Goal: Answer question/provide support: Share knowledge or assist other users

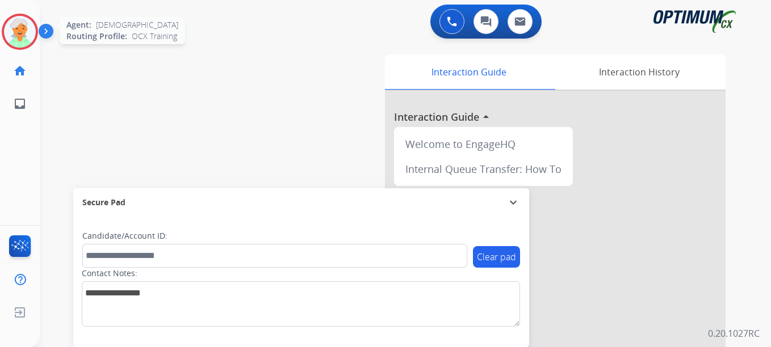
click at [26, 24] on img at bounding box center [20, 32] width 32 height 32
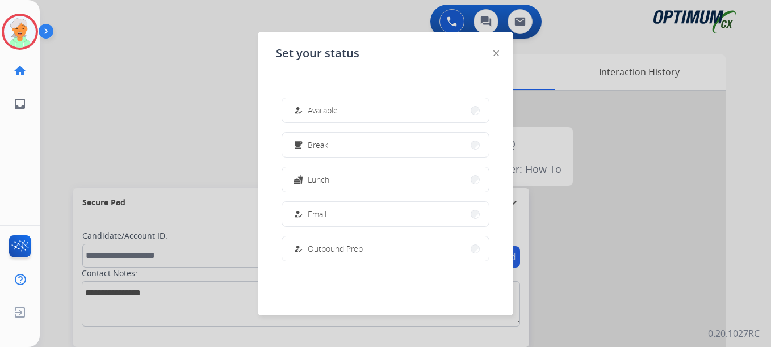
click at [370, 125] on div "how_to_reg Available free_breakfast Break fastfood Lunch how_to_reg Email how_t…" at bounding box center [385, 180] width 219 height 182
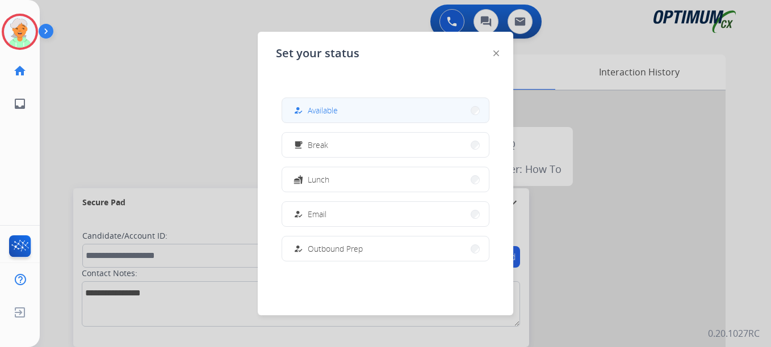
click at [373, 114] on button "how_to_reg Available" at bounding box center [385, 110] width 207 height 24
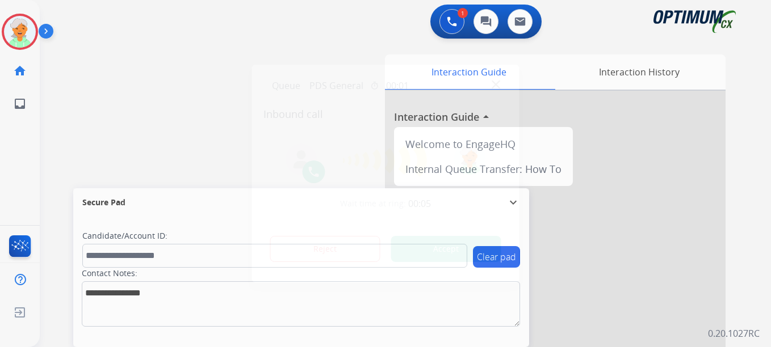
click at [416, 254] on button "Accept" at bounding box center [446, 249] width 110 height 26
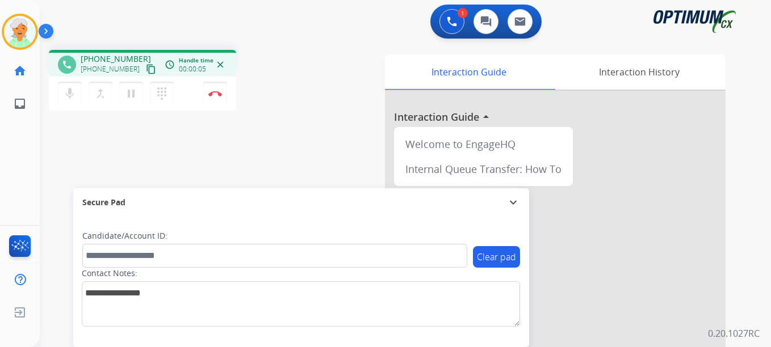
click at [146, 64] on mat-icon "content_copy" at bounding box center [151, 69] width 10 height 10
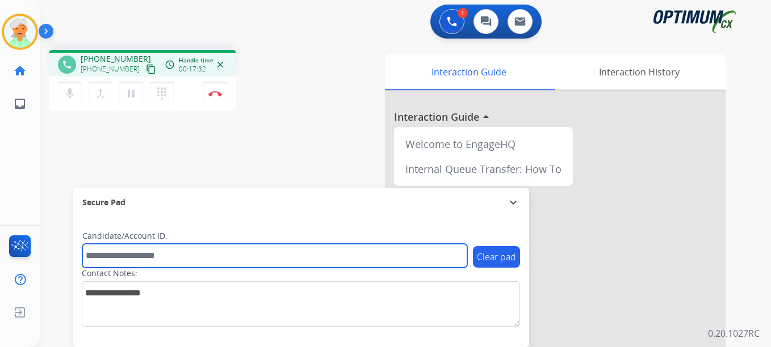
click at [107, 249] on input "text" at bounding box center [274, 256] width 385 height 24
paste input "*******"
type input "*******"
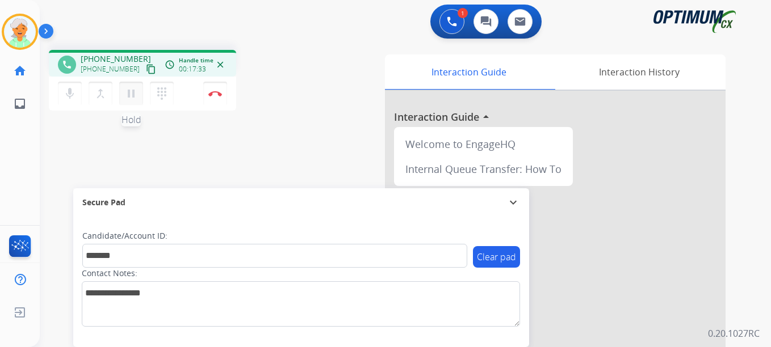
click at [129, 91] on mat-icon "pause" at bounding box center [131, 94] width 14 height 14
click at [217, 92] on img at bounding box center [215, 94] width 14 height 6
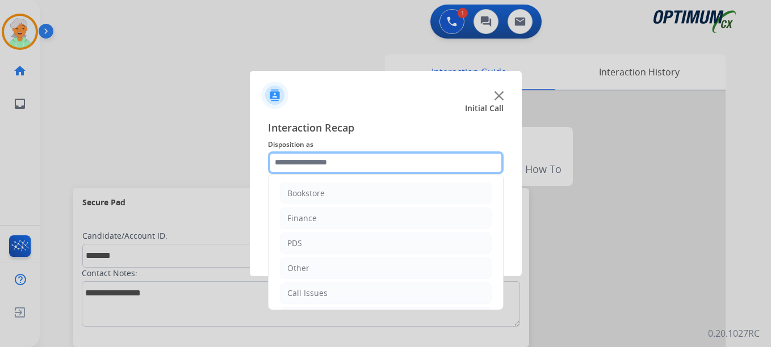
click at [362, 161] on input "text" at bounding box center [385, 163] width 235 height 23
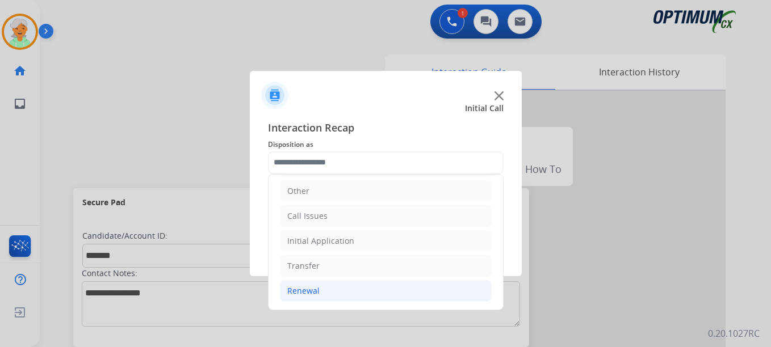
click at [309, 290] on div "Renewal" at bounding box center [303, 290] width 32 height 11
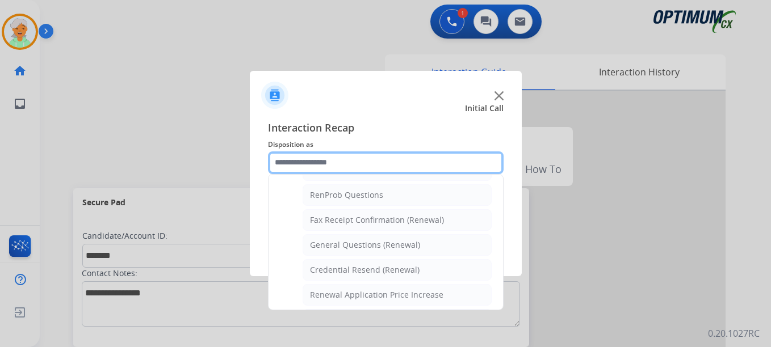
scroll to position [304, 0]
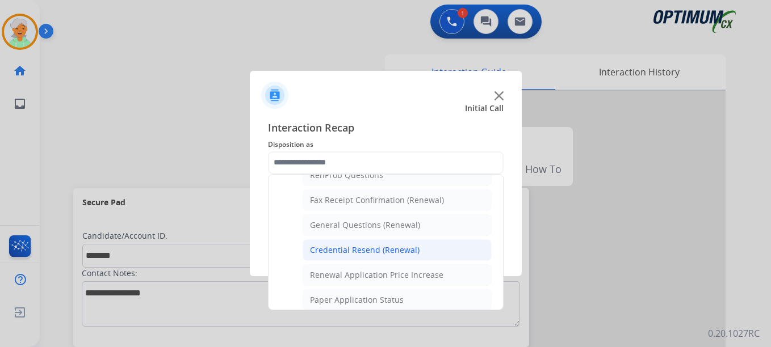
click at [341, 242] on li "Credential Resend (Renewal)" at bounding box center [396, 250] width 189 height 22
type input "**********"
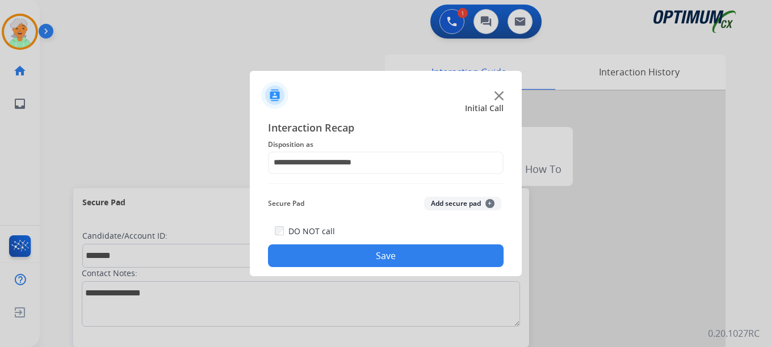
click at [347, 256] on button "Save" at bounding box center [385, 256] width 235 height 23
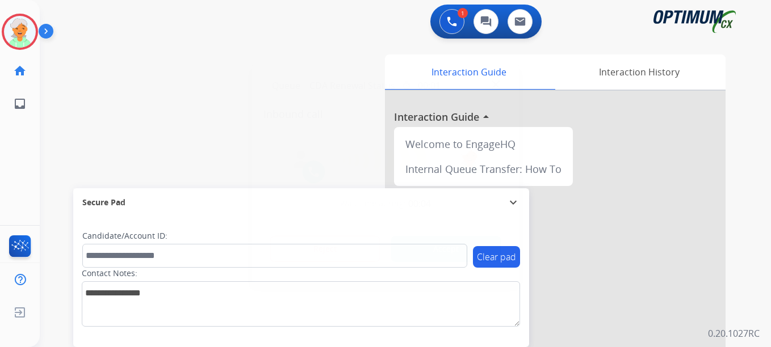
click at [433, 250] on button "Accept" at bounding box center [446, 249] width 110 height 26
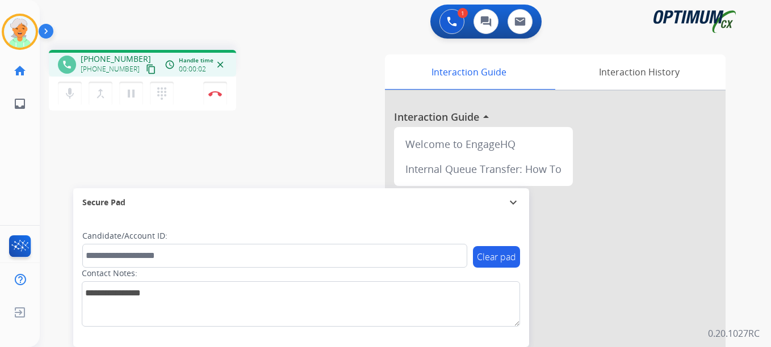
click at [146, 69] on mat-icon "content_copy" at bounding box center [151, 69] width 10 height 10
click at [112, 264] on div "Clear pad Candidate/Account ID: Contact Notes:" at bounding box center [301, 278] width 438 height 96
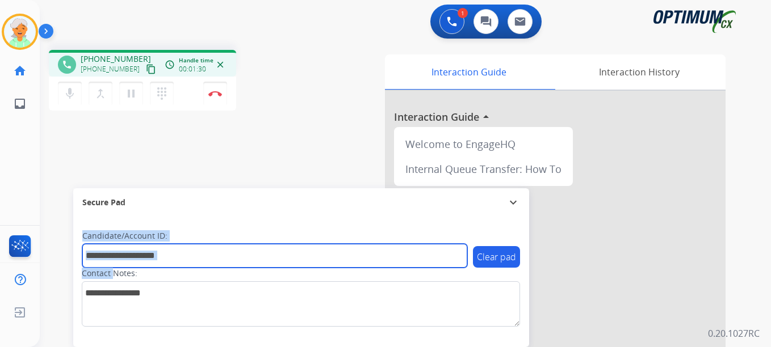
click at [112, 260] on input "text" at bounding box center [274, 256] width 385 height 24
click at [113, 256] on input "text" at bounding box center [274, 256] width 385 height 24
paste input "*******"
type input "*******"
drag, startPoint x: 108, startPoint y: 254, endPoint x: 54, endPoint y: 251, distance: 54.6
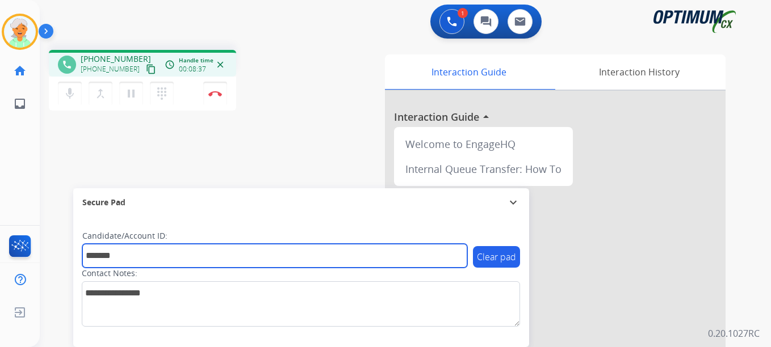
click at [54, 251] on div "phone +12055294655 +12055294655 content_copy access_time Call metrics Queue 00:…" at bounding box center [392, 277] width 704 height 473
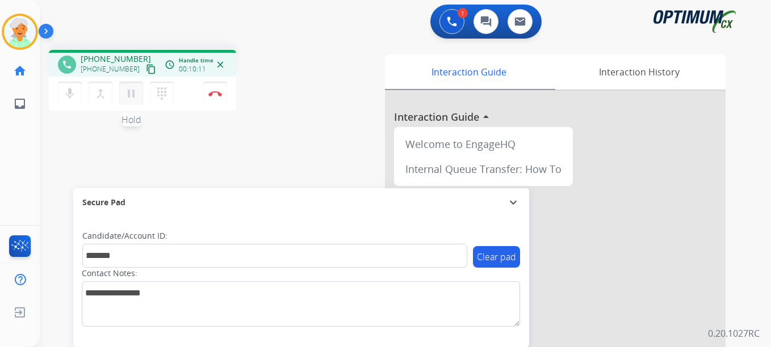
click at [131, 98] on mat-icon "pause" at bounding box center [131, 94] width 14 height 14
click at [211, 103] on button "Disconnect" at bounding box center [215, 94] width 24 height 24
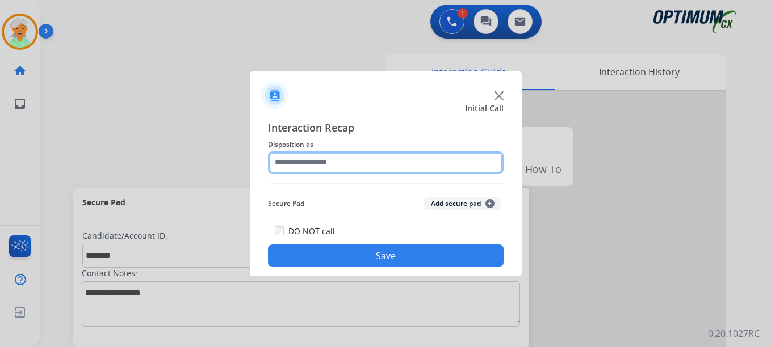
click at [335, 164] on input "text" at bounding box center [385, 163] width 235 height 23
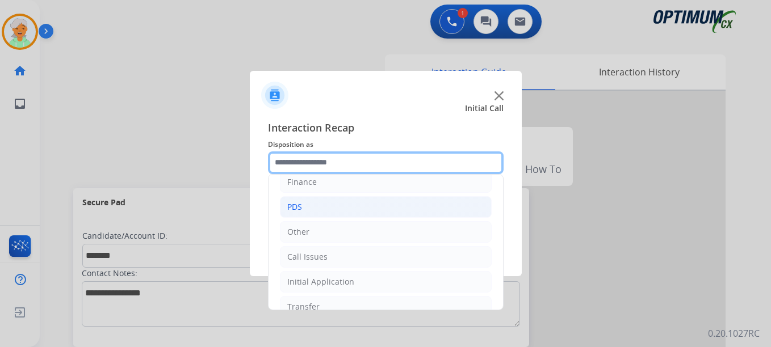
scroll to position [77, 0]
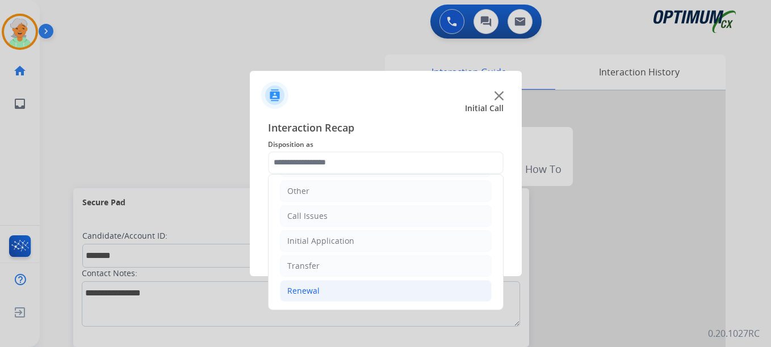
click at [340, 287] on li "Renewal" at bounding box center [386, 291] width 212 height 22
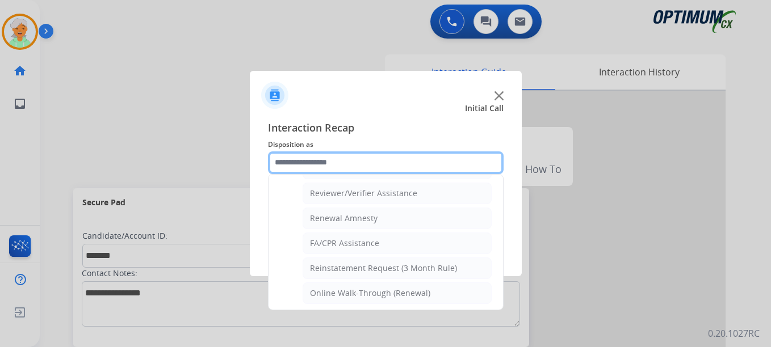
scroll to position [438, 0]
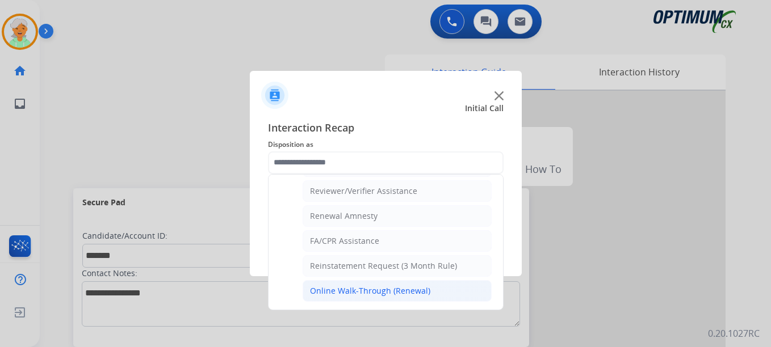
click at [358, 284] on li "Online Walk-Through (Renewal)" at bounding box center [396, 291] width 189 height 22
type input "**********"
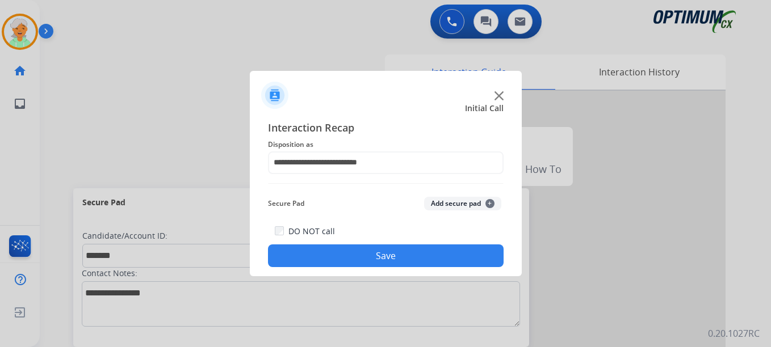
click at [358, 260] on button "Save" at bounding box center [385, 256] width 235 height 23
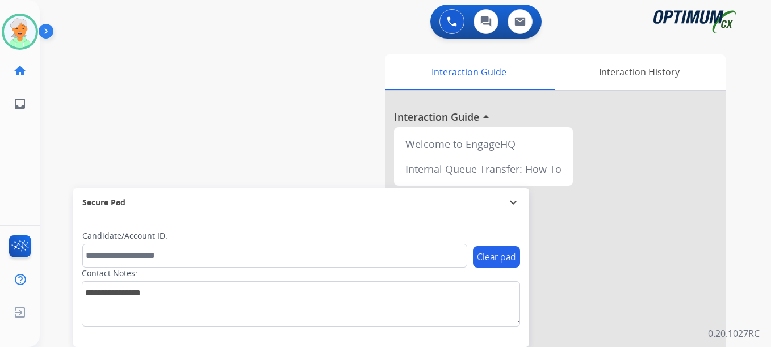
click at [134, 164] on div "swap_horiz Break voice bridge close_fullscreen Connect 3-Way Call merge_type Se…" at bounding box center [392, 277] width 704 height 473
click at [17, 31] on img at bounding box center [20, 32] width 32 height 32
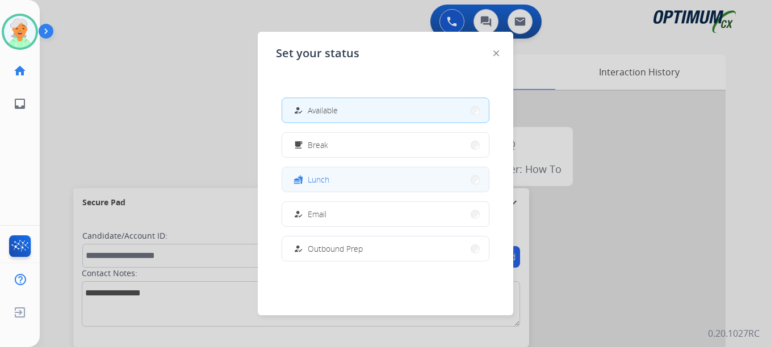
click at [313, 180] on span "Lunch" at bounding box center [319, 180] width 22 height 12
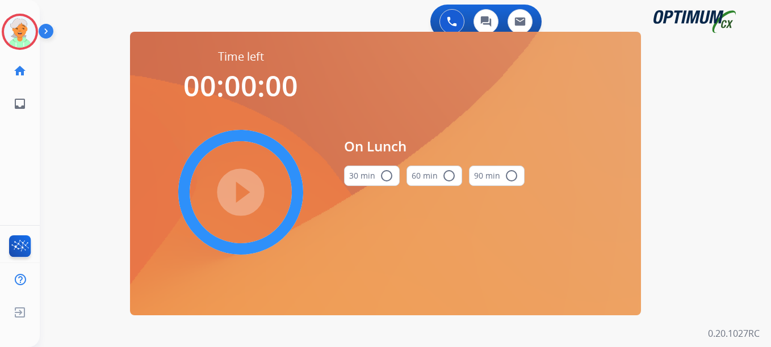
click at [384, 176] on mat-icon "radio_button_unchecked" at bounding box center [387, 176] width 14 height 14
click at [247, 186] on mat-icon "play_circle_filled" at bounding box center [241, 193] width 14 height 14
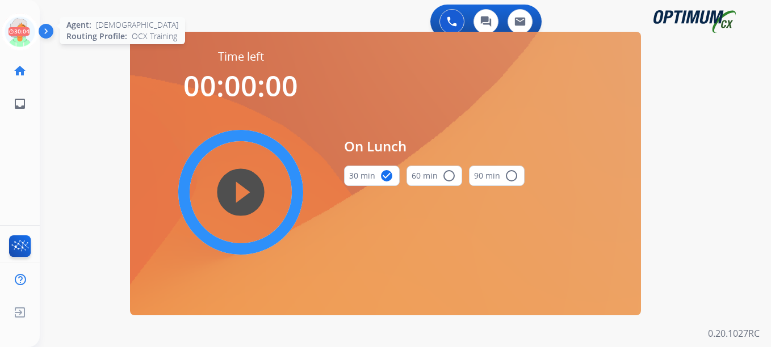
click at [21, 31] on icon at bounding box center [20, 32] width 37 height 37
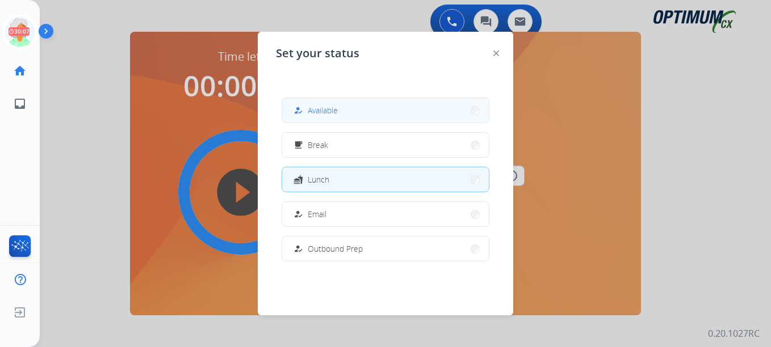
click at [348, 106] on button "how_to_reg Available" at bounding box center [385, 110] width 207 height 24
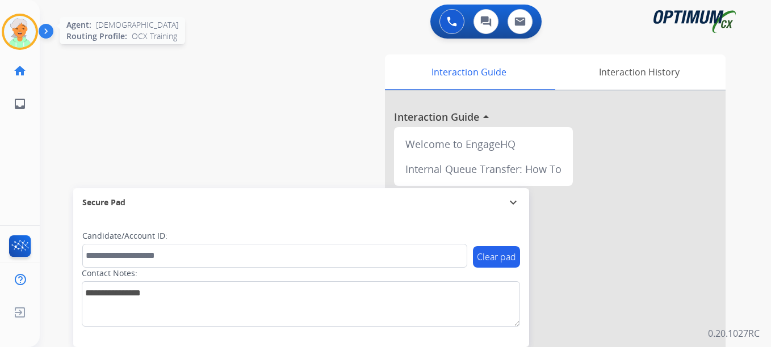
click at [17, 38] on img at bounding box center [20, 32] width 32 height 32
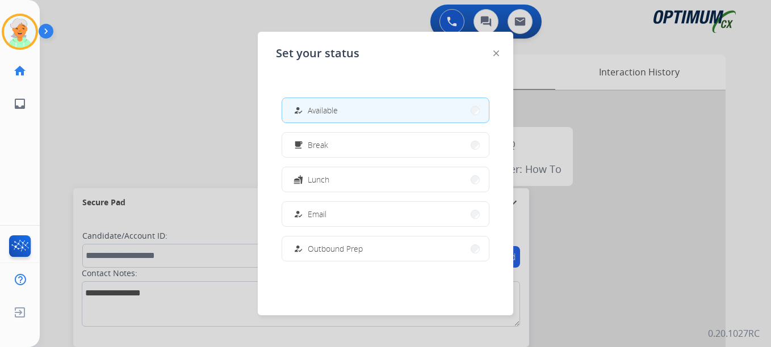
click at [329, 113] on span "Available" at bounding box center [323, 110] width 30 height 12
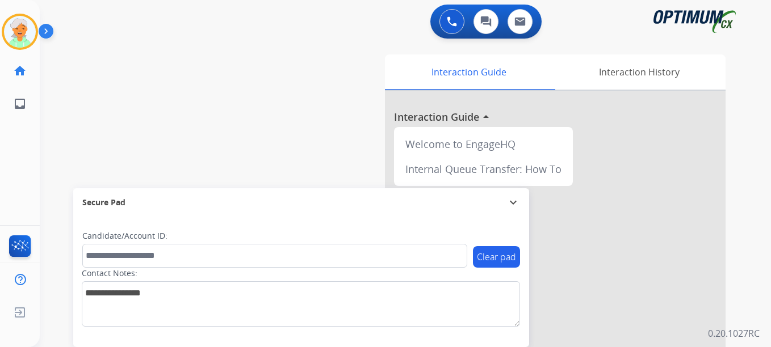
click at [21, 51] on div "Christi Available Edit Avatar Agent: Christi Routing Profile: OCX Training home…" at bounding box center [20, 60] width 40 height 120
click at [20, 31] on img at bounding box center [20, 32] width 32 height 32
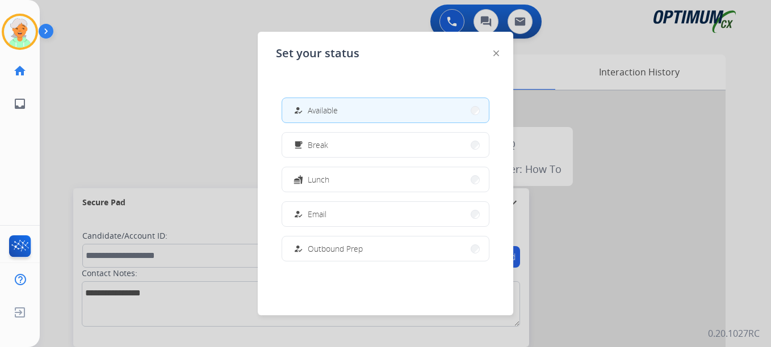
click at [315, 102] on button "how_to_reg Available" at bounding box center [385, 110] width 207 height 24
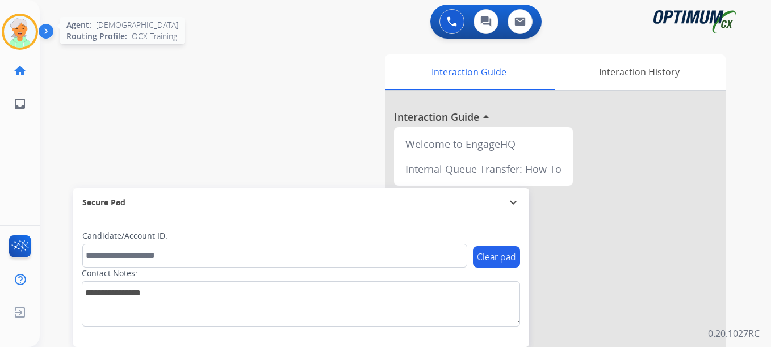
click at [16, 36] on img at bounding box center [20, 32] width 32 height 32
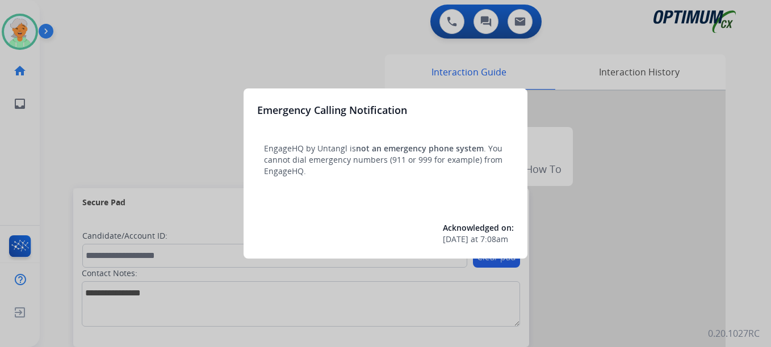
click at [25, 39] on div at bounding box center [385, 173] width 771 height 347
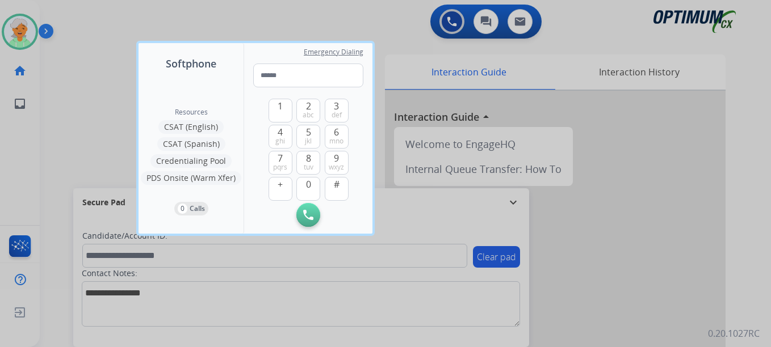
click at [25, 39] on div at bounding box center [385, 173] width 771 height 347
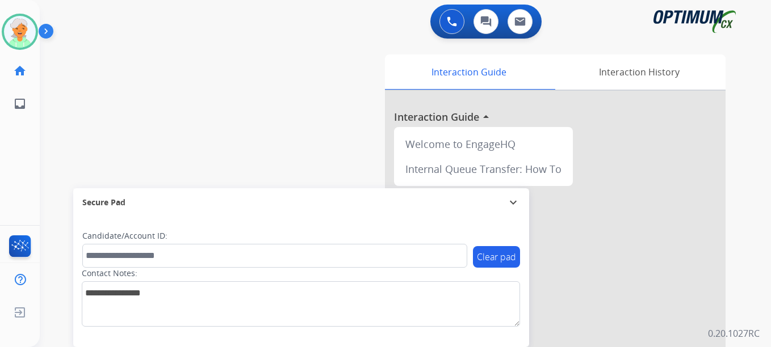
click at [25, 39] on img at bounding box center [20, 32] width 32 height 32
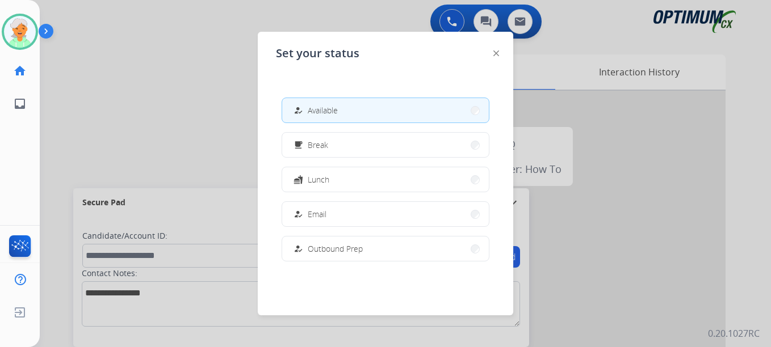
click at [496, 54] on img at bounding box center [496, 54] width 6 height 6
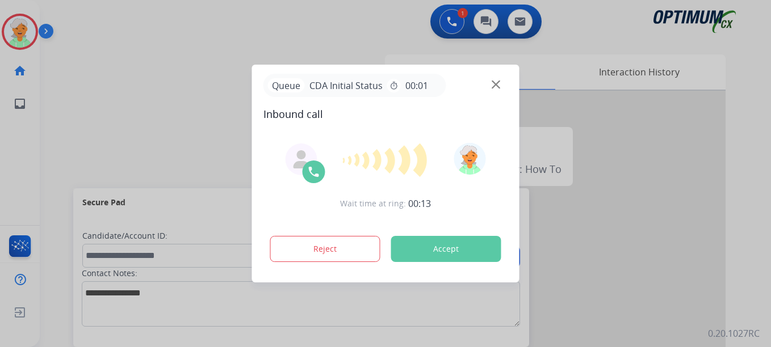
click at [406, 255] on button "Accept" at bounding box center [446, 249] width 110 height 26
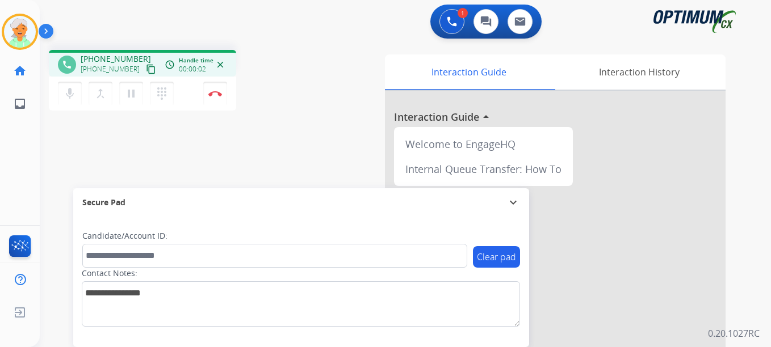
click at [146, 72] on mat-icon "content_copy" at bounding box center [151, 69] width 10 height 10
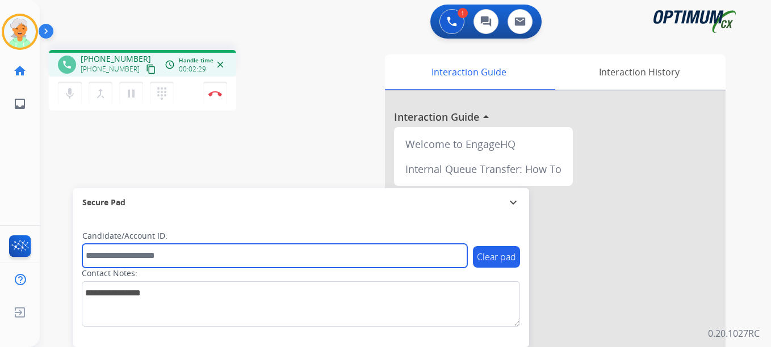
click at [125, 262] on input "text" at bounding box center [274, 256] width 385 height 24
paste input "*******"
type input "*******"
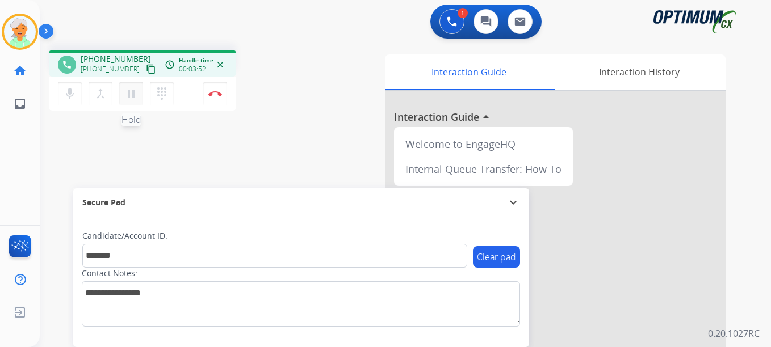
click at [136, 96] on mat-icon "pause" at bounding box center [131, 94] width 14 height 14
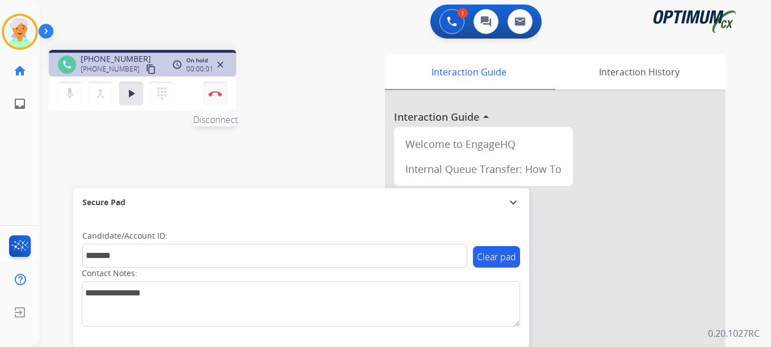
click at [218, 98] on button "Disconnect" at bounding box center [215, 94] width 24 height 24
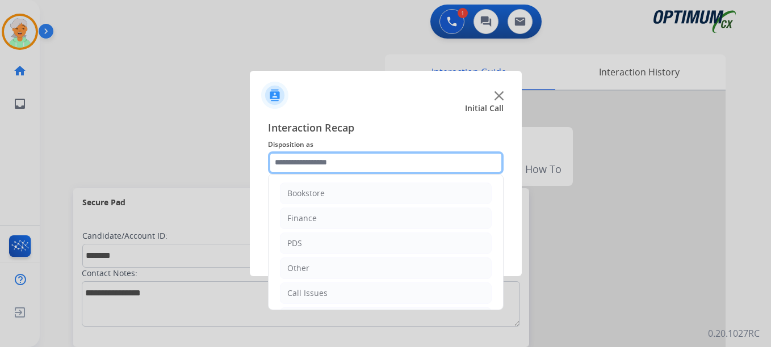
click at [317, 162] on input "text" at bounding box center [385, 163] width 235 height 23
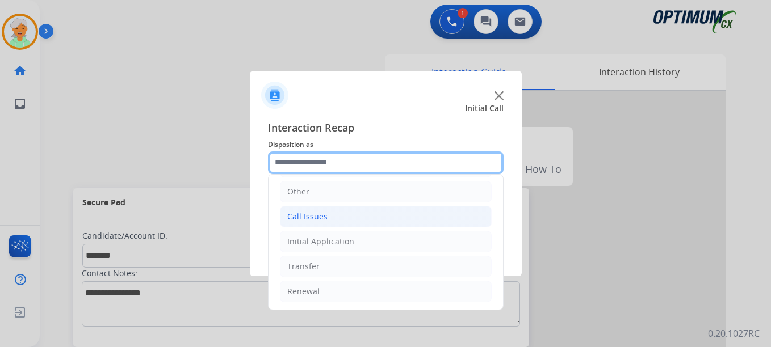
scroll to position [77, 0]
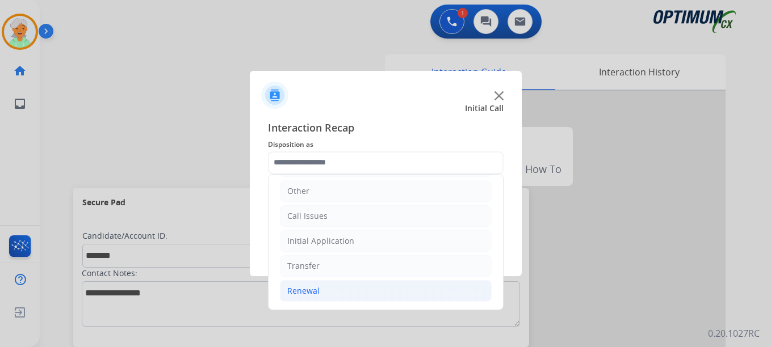
click at [328, 292] on li "Renewal" at bounding box center [386, 291] width 212 height 22
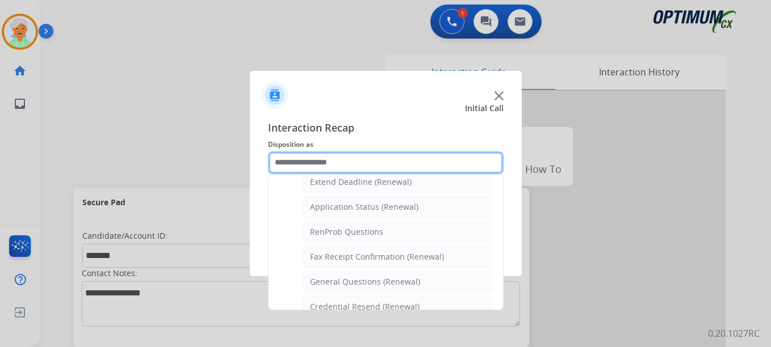
scroll to position [304, 0]
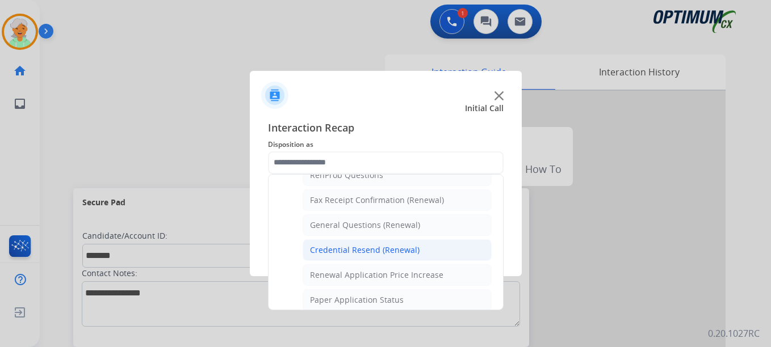
click at [340, 249] on div "Credential Resend (Renewal)" at bounding box center [365, 250] width 110 height 11
type input "**********"
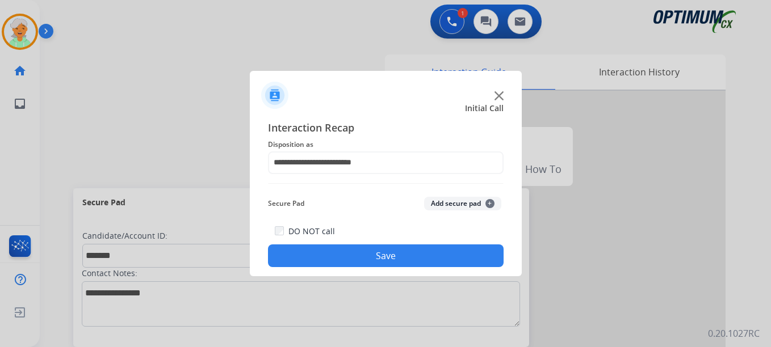
click at [340, 249] on button "Save" at bounding box center [385, 256] width 235 height 23
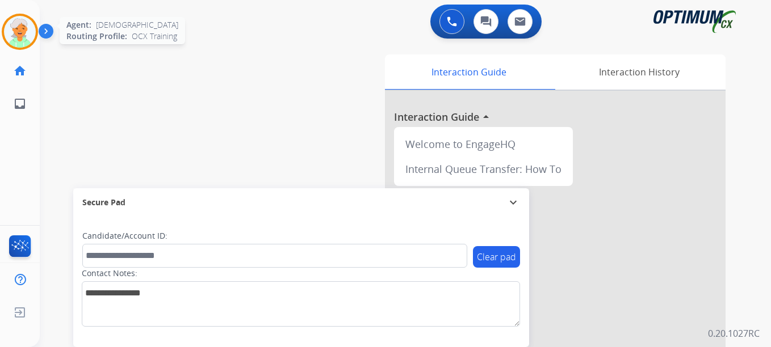
click at [24, 33] on img at bounding box center [20, 32] width 32 height 32
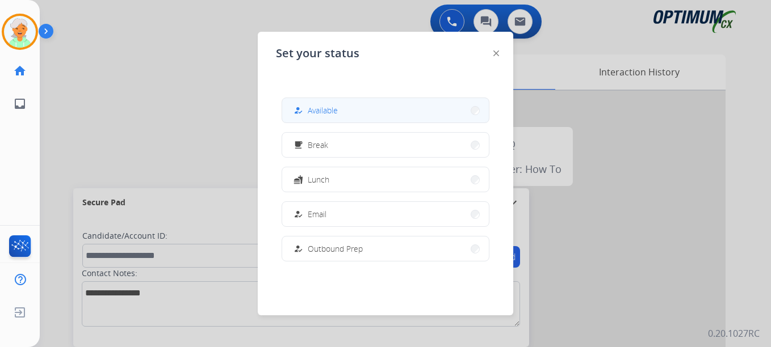
click at [313, 109] on span "Available" at bounding box center [323, 110] width 30 height 12
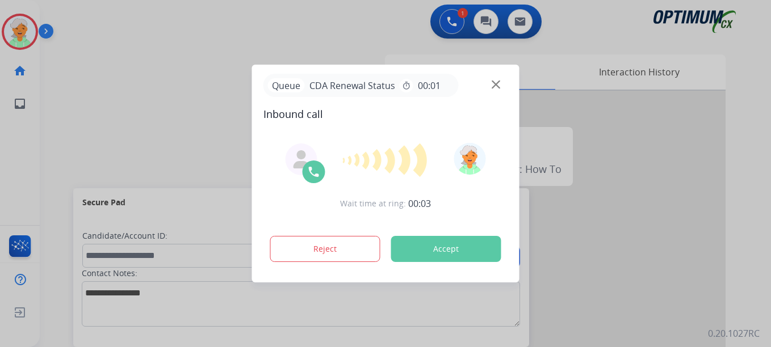
click at [424, 244] on button "Accept" at bounding box center [446, 249] width 110 height 26
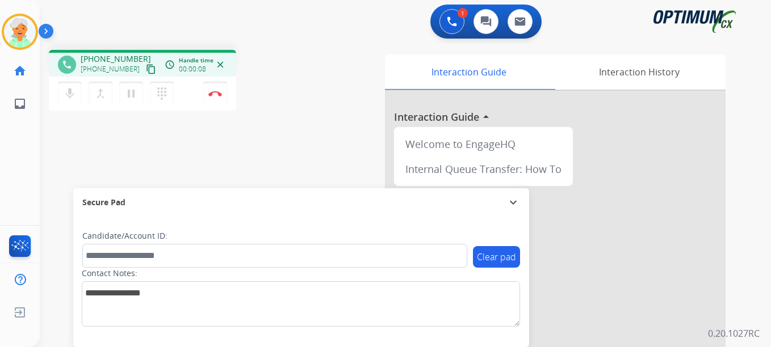
click at [146, 69] on mat-icon "content_copy" at bounding box center [151, 69] width 10 height 10
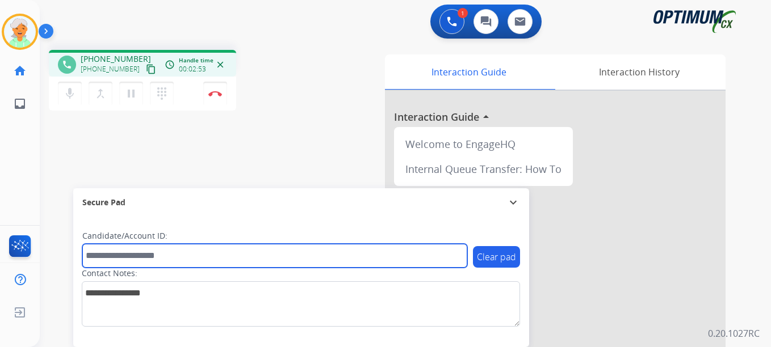
click at [127, 254] on input "text" at bounding box center [274, 256] width 385 height 24
paste input "*******"
type input "*******"
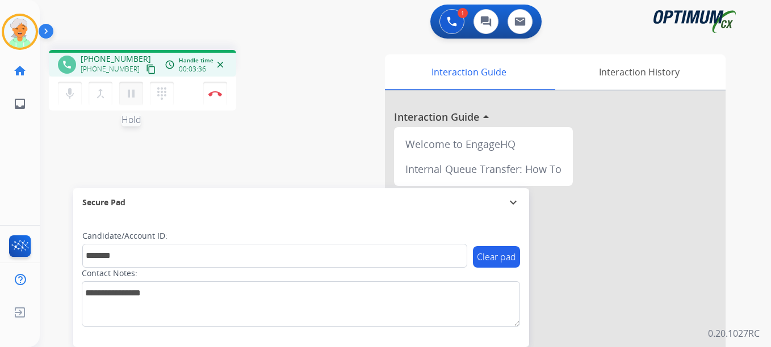
click at [132, 95] on mat-icon "pause" at bounding box center [131, 94] width 14 height 14
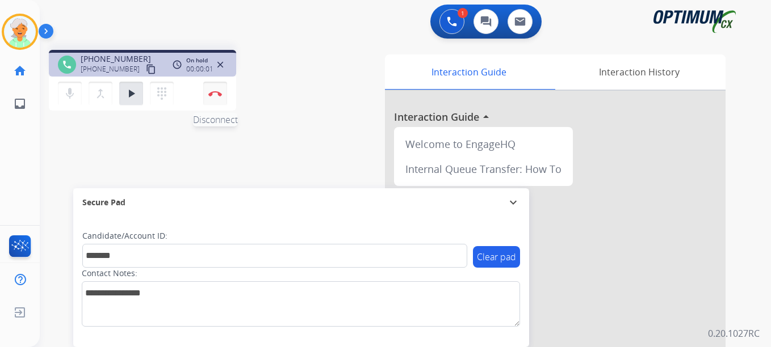
click at [222, 93] on button "Disconnect" at bounding box center [215, 94] width 24 height 24
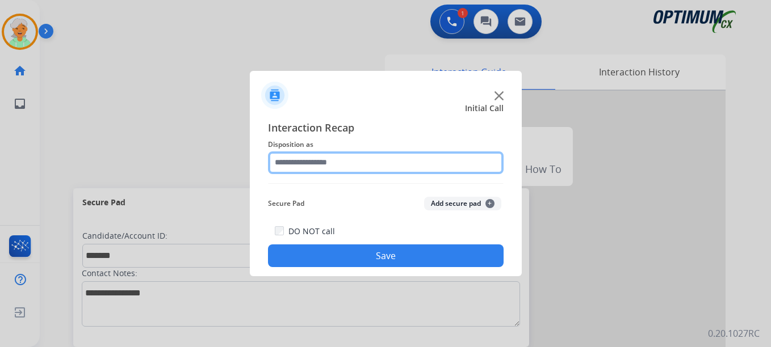
click at [387, 163] on input "text" at bounding box center [385, 163] width 235 height 23
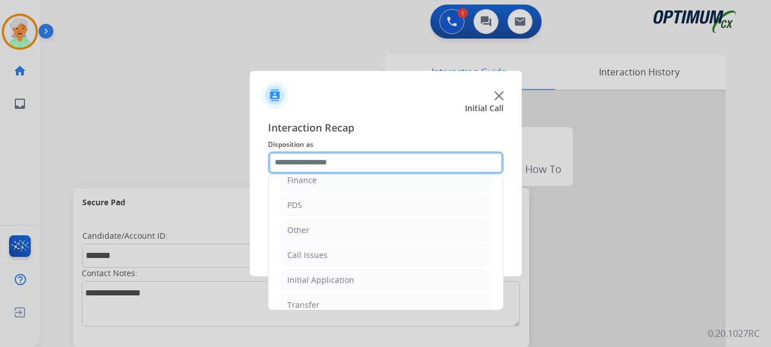
scroll to position [77, 0]
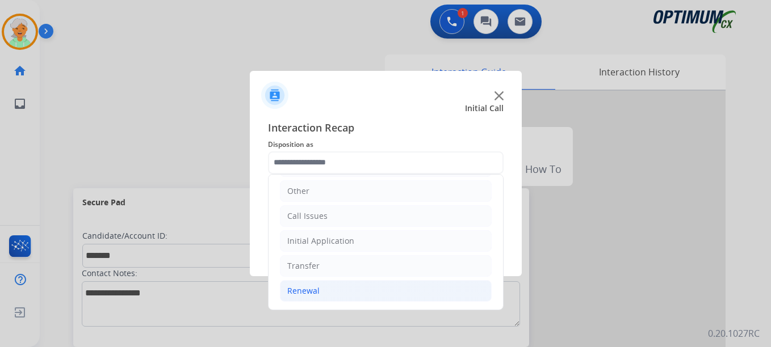
click at [321, 292] on li "Renewal" at bounding box center [386, 291] width 212 height 22
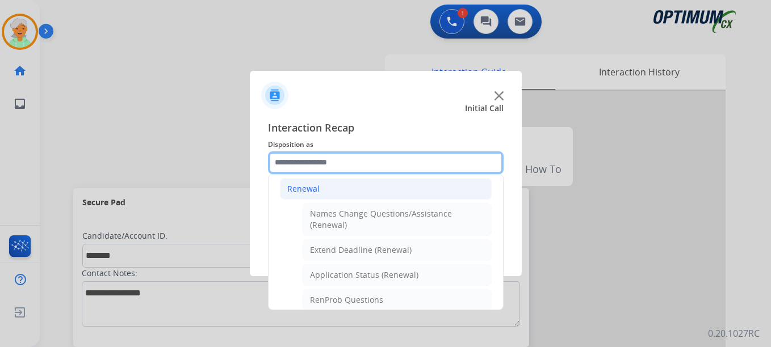
scroll to position [191, 0]
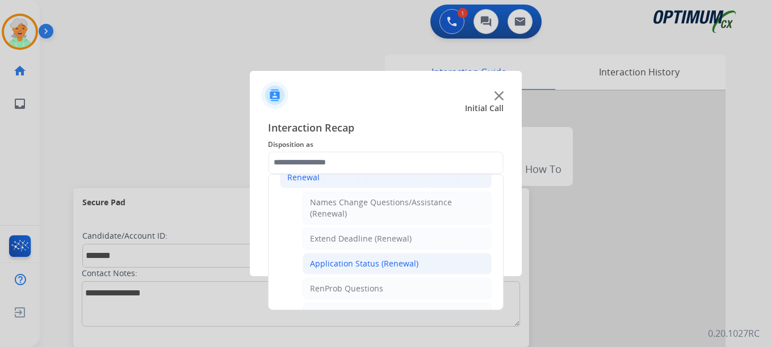
click at [344, 268] on div "Application Status (Renewal)" at bounding box center [364, 263] width 108 height 11
type input "**********"
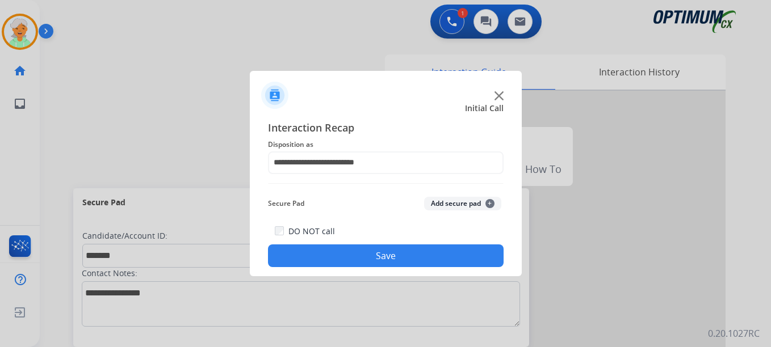
click at [344, 259] on button "Save" at bounding box center [385, 256] width 235 height 23
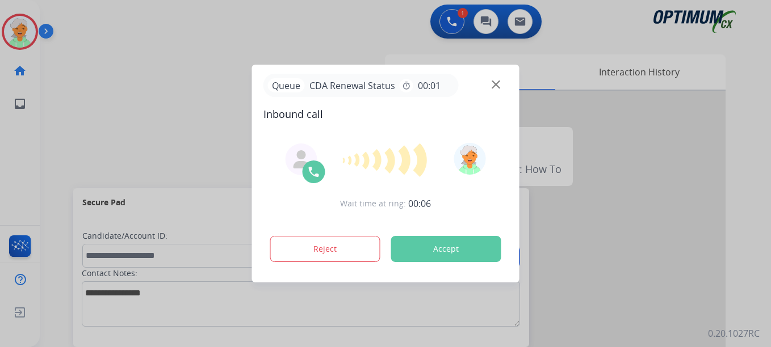
click at [469, 244] on button "Accept" at bounding box center [446, 249] width 110 height 26
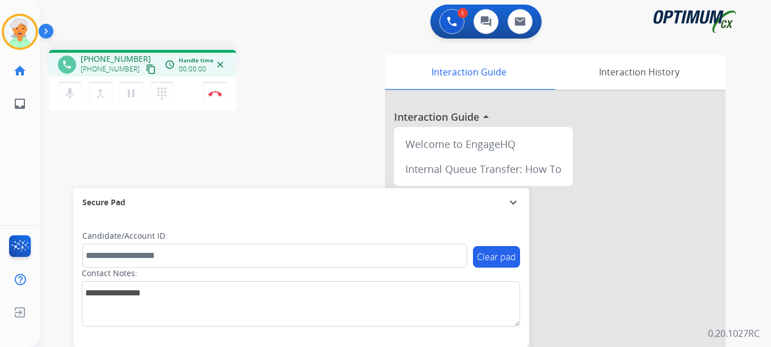
click at [146, 72] on mat-icon "content_copy" at bounding box center [151, 69] width 10 height 10
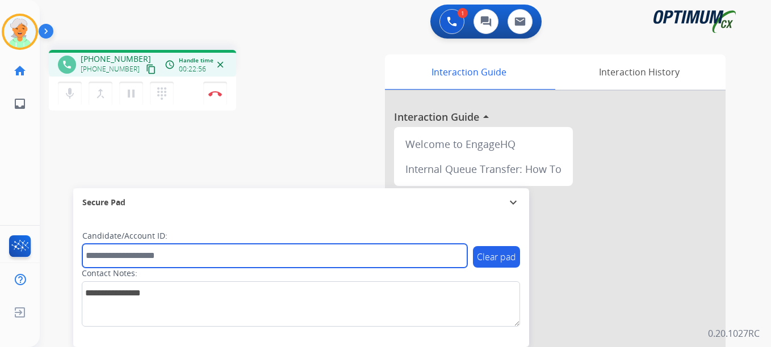
click at [111, 257] on input "text" at bounding box center [274, 256] width 385 height 24
paste input "*******"
type input "*******"
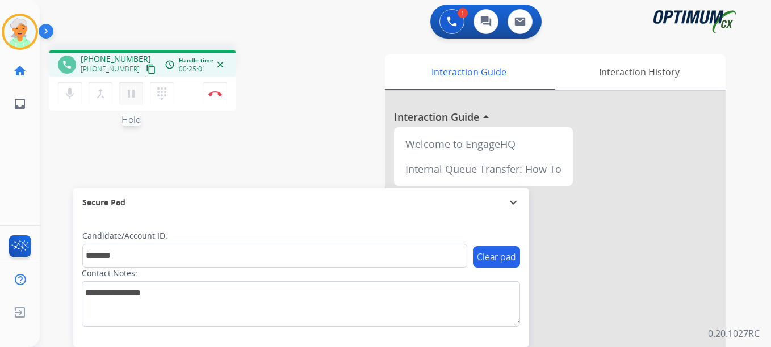
click at [134, 98] on mat-icon "pause" at bounding box center [131, 94] width 14 height 14
click at [220, 92] on img at bounding box center [215, 94] width 14 height 6
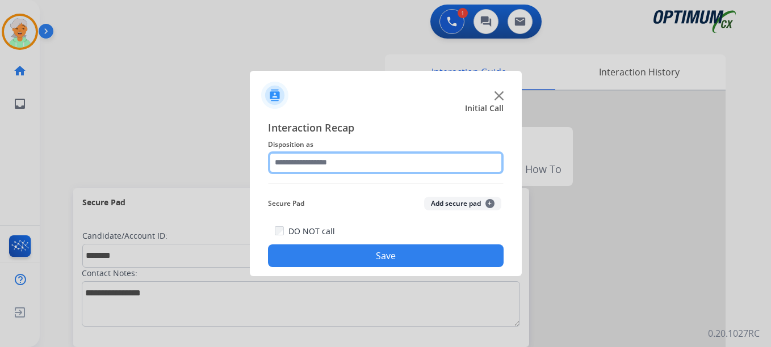
click at [342, 163] on input "text" at bounding box center [385, 163] width 235 height 23
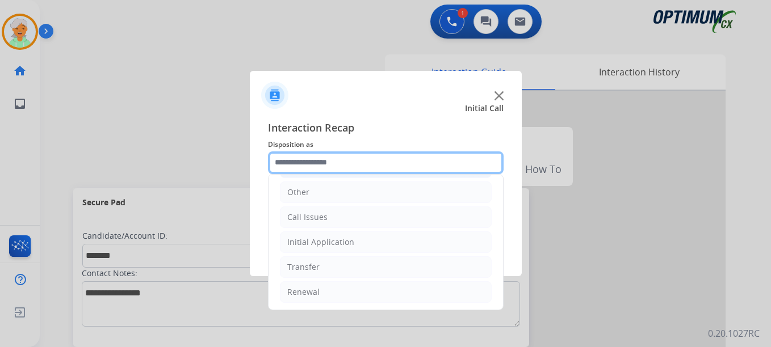
scroll to position [77, 0]
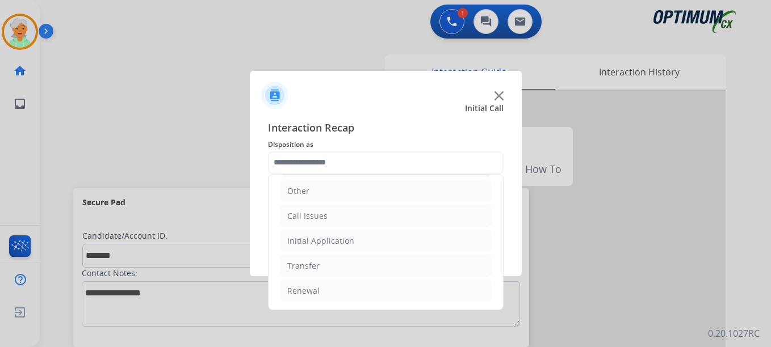
click at [337, 241] on div "Initial Application" at bounding box center [320, 240] width 67 height 11
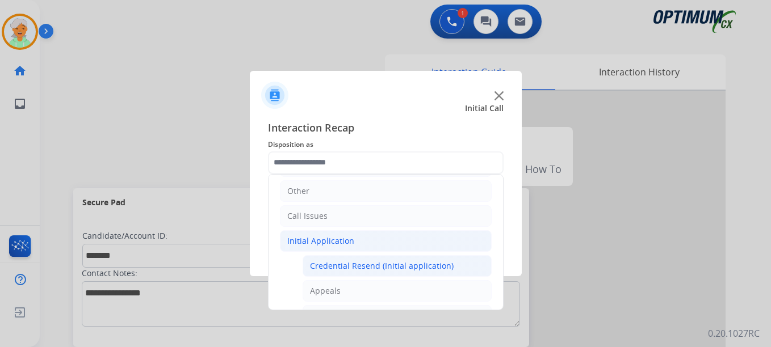
click at [344, 262] on div "Credential Resend (Initial application)" at bounding box center [382, 265] width 144 height 11
type input "**********"
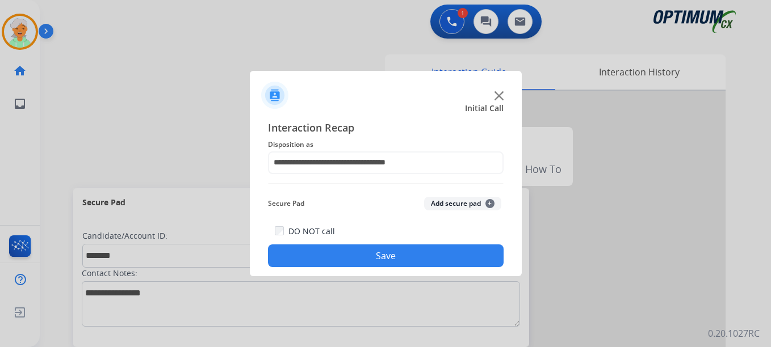
click at [352, 255] on button "Save" at bounding box center [385, 256] width 235 height 23
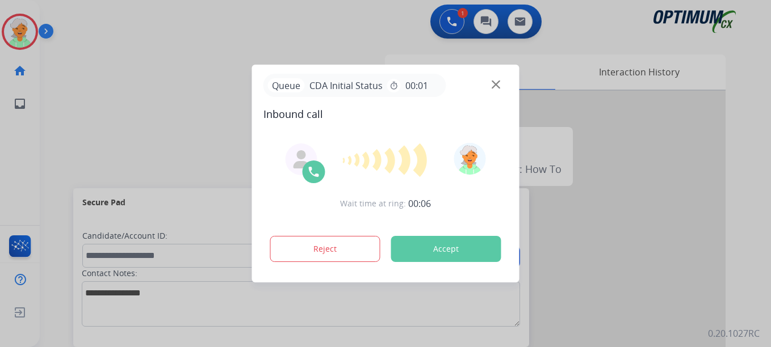
click at [44, 159] on div at bounding box center [385, 173] width 771 height 347
click at [425, 251] on button "Accept" at bounding box center [446, 249] width 110 height 26
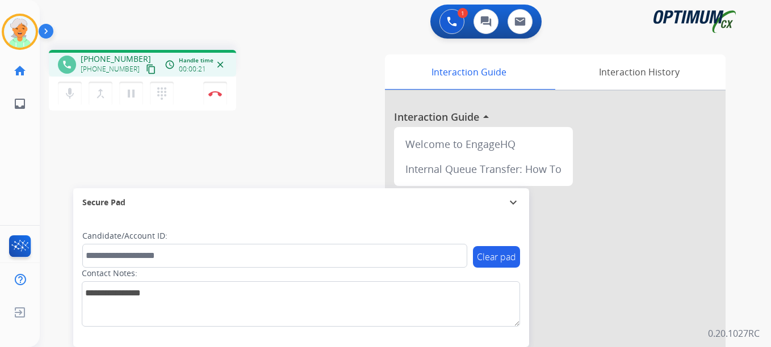
click at [146, 70] on mat-icon "content_copy" at bounding box center [151, 69] width 10 height 10
click at [146, 68] on mat-icon "content_copy" at bounding box center [151, 69] width 10 height 10
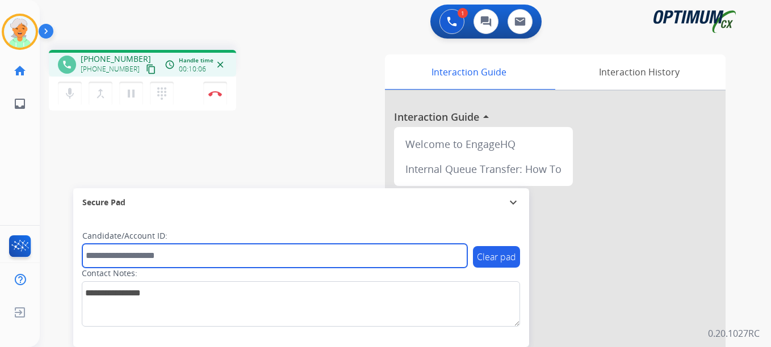
click at [98, 258] on input "text" at bounding box center [274, 256] width 385 height 24
paste input "*******"
type input "*******"
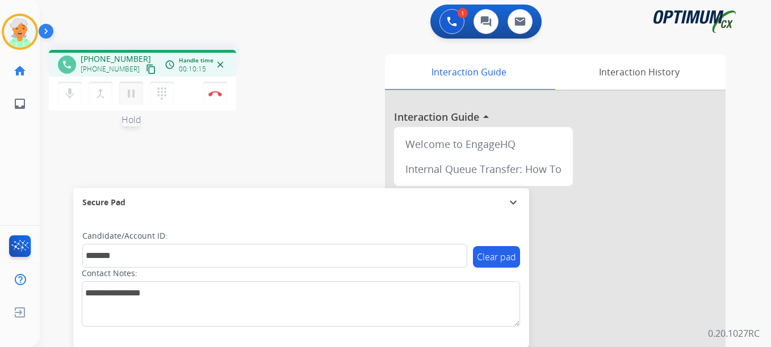
click at [133, 94] on mat-icon "pause" at bounding box center [131, 94] width 14 height 14
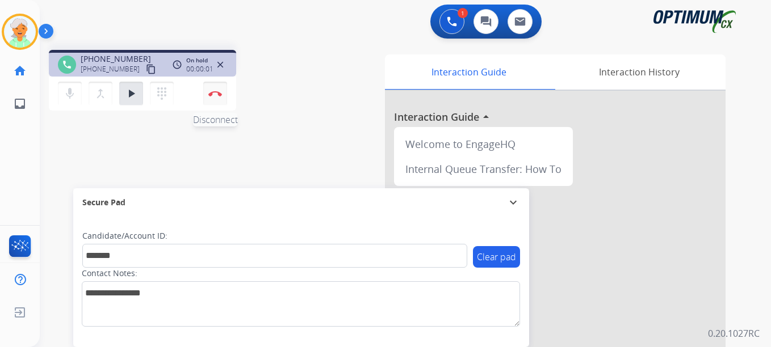
click at [219, 93] on img at bounding box center [215, 94] width 14 height 6
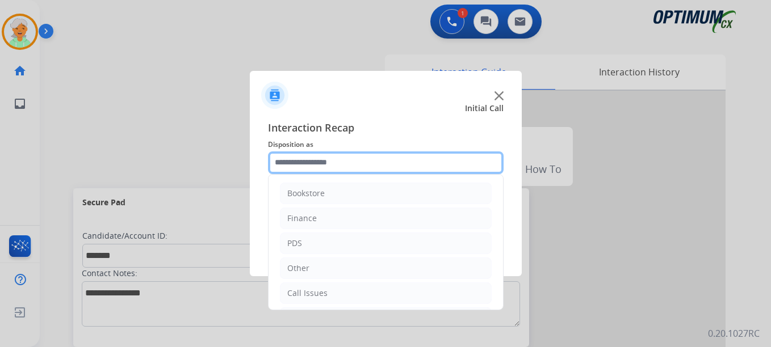
click at [304, 169] on input "text" at bounding box center [385, 163] width 235 height 23
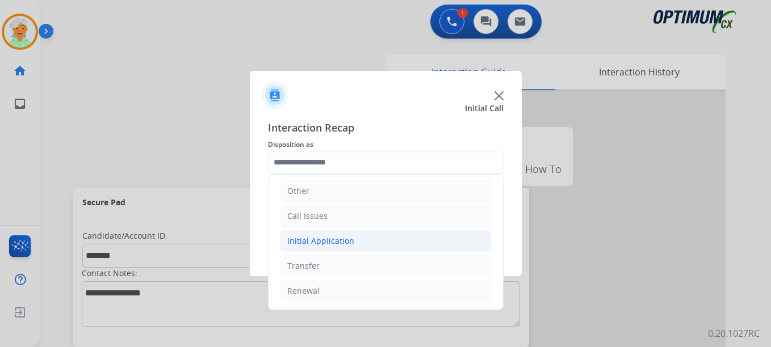
click at [298, 238] on div "Initial Application" at bounding box center [320, 240] width 67 height 11
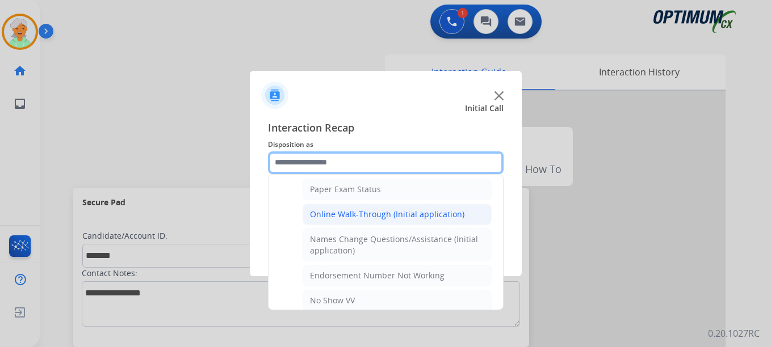
scroll to position [247, 0]
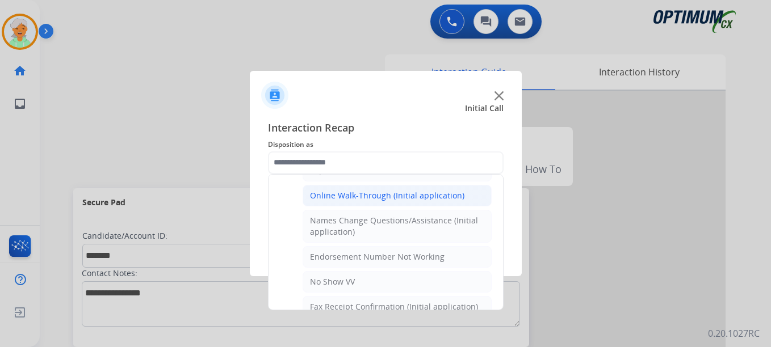
click at [337, 199] on div "Online Walk-Through (Initial application)" at bounding box center [387, 195] width 154 height 11
type input "**********"
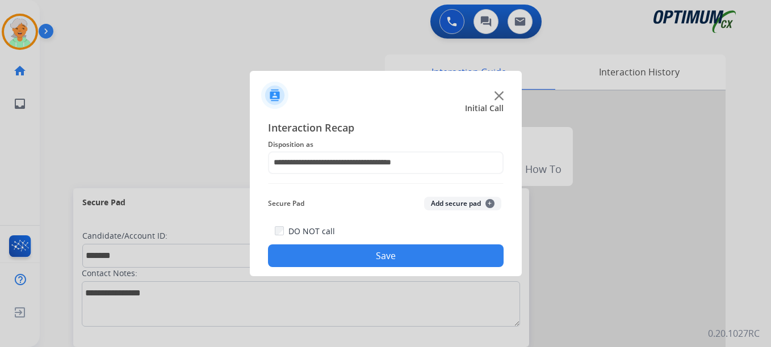
click at [370, 250] on button "Save" at bounding box center [385, 256] width 235 height 23
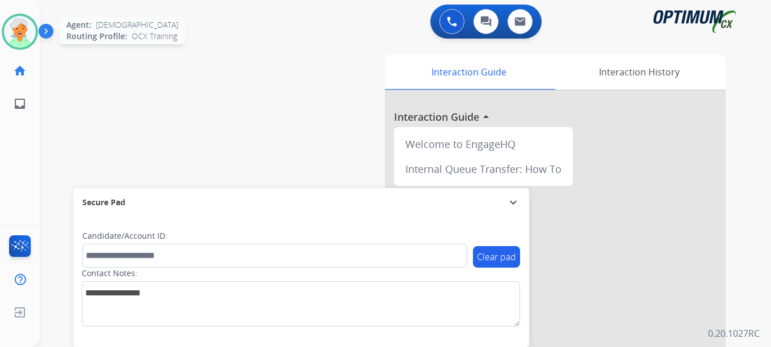
click at [23, 22] on img at bounding box center [20, 32] width 32 height 32
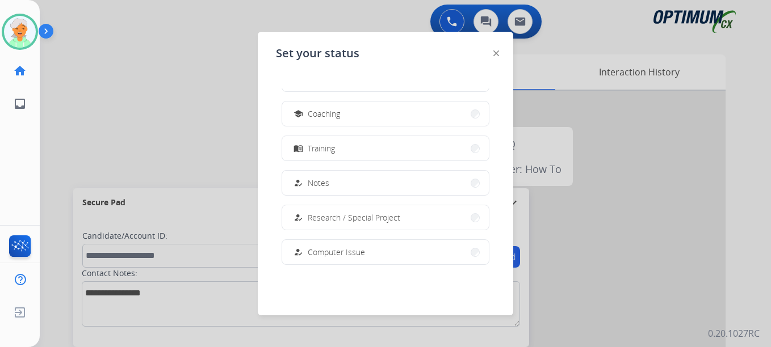
scroll to position [170, 0]
click at [352, 146] on button "menu_book Training" at bounding box center [385, 148] width 207 height 24
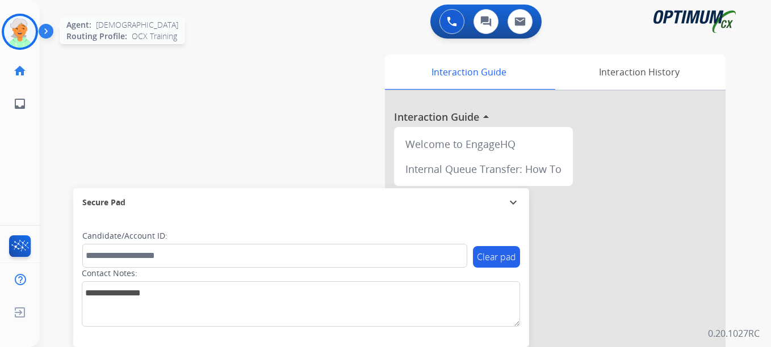
click at [14, 35] on img at bounding box center [20, 32] width 32 height 32
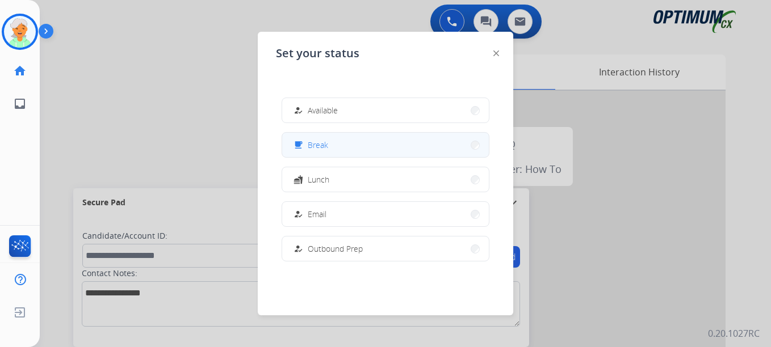
click at [322, 146] on span "Break" at bounding box center [318, 145] width 20 height 12
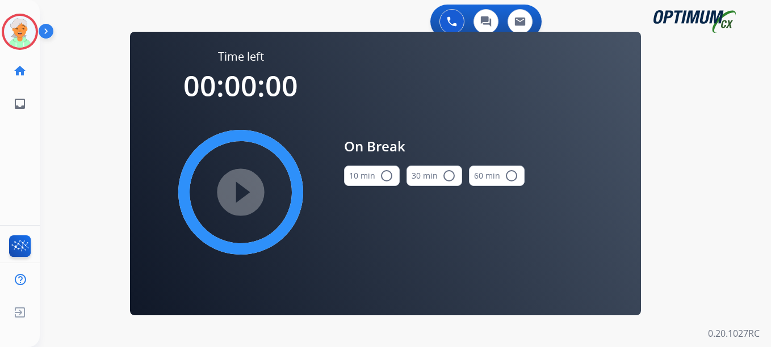
click at [385, 177] on mat-icon "radio_button_unchecked" at bounding box center [387, 176] width 14 height 14
click at [243, 195] on mat-icon "play_circle_filled" at bounding box center [241, 193] width 14 height 14
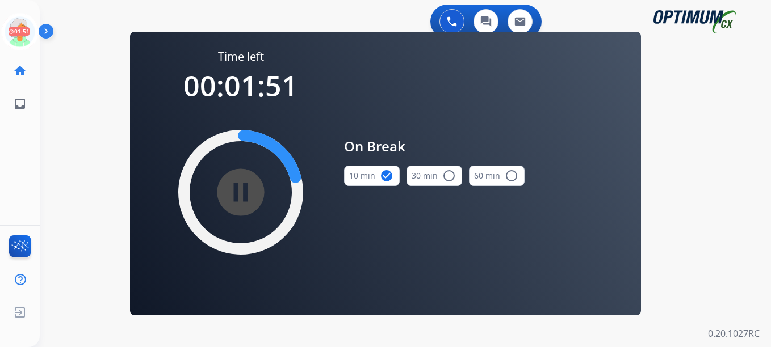
click at [25, 131] on div "Christi Break Edit Avatar 01:51 Agent: [PERSON_NAME] Profile: OCX Training home…" at bounding box center [20, 173] width 40 height 347
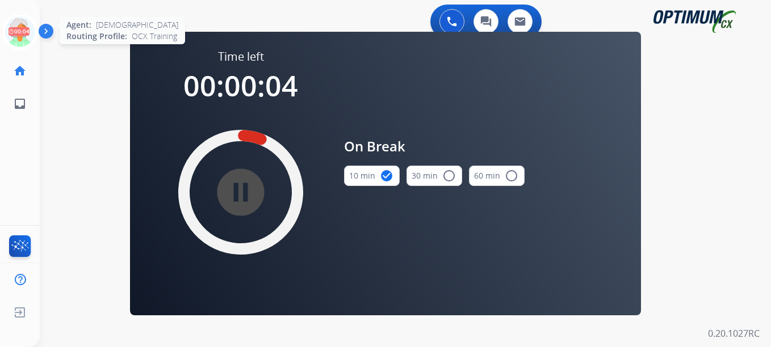
click at [27, 30] on icon at bounding box center [20, 32] width 37 height 37
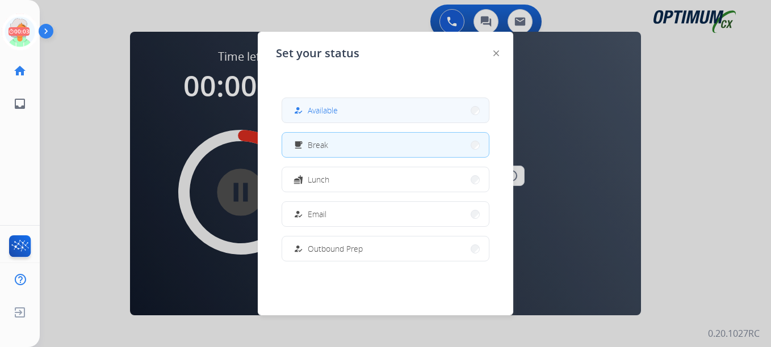
click at [341, 104] on button "how_to_reg Available" at bounding box center [385, 110] width 207 height 24
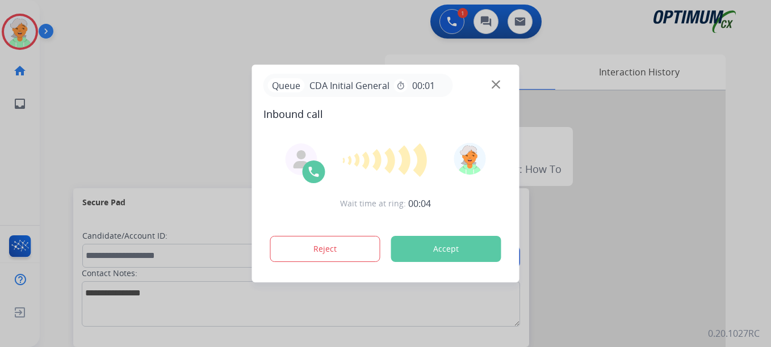
click at [447, 248] on button "Accept" at bounding box center [446, 249] width 110 height 26
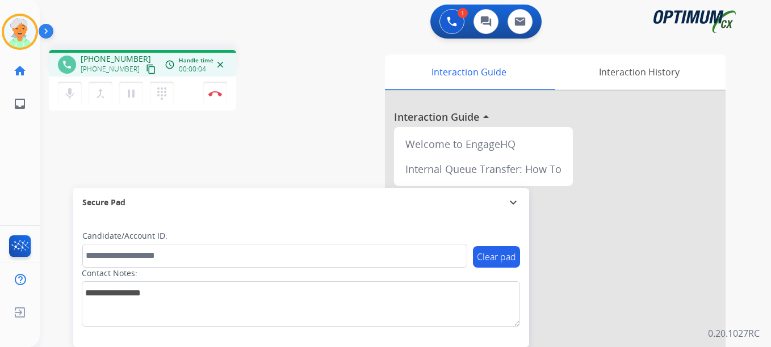
click at [144, 64] on button "content_copy" at bounding box center [151, 69] width 14 height 14
click at [138, 92] on button "pause Hold" at bounding box center [131, 94] width 24 height 24
click at [220, 96] on button "Disconnect" at bounding box center [215, 94] width 24 height 24
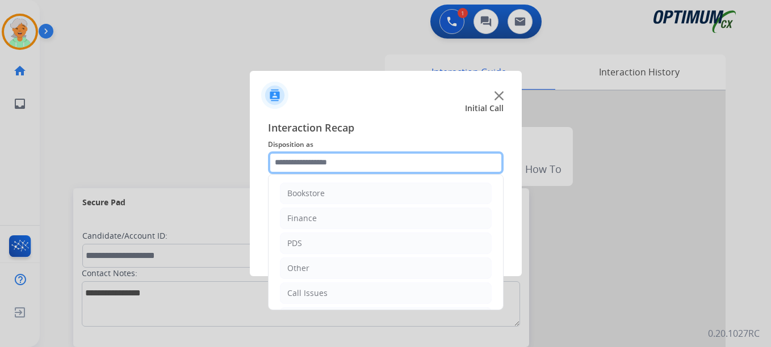
click at [287, 161] on input "text" at bounding box center [385, 163] width 235 height 23
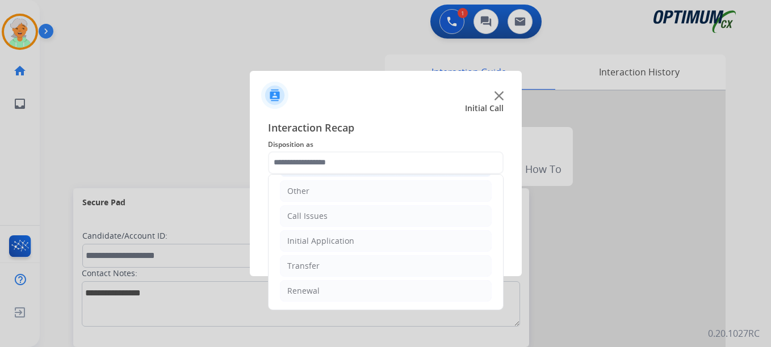
click at [326, 245] on div "Initial Application" at bounding box center [320, 240] width 67 height 11
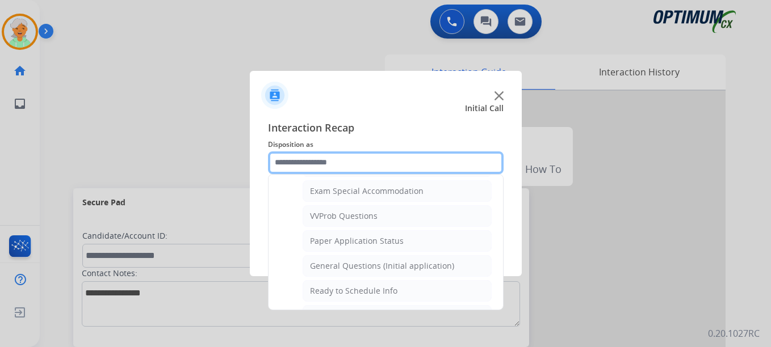
scroll to position [645, 0]
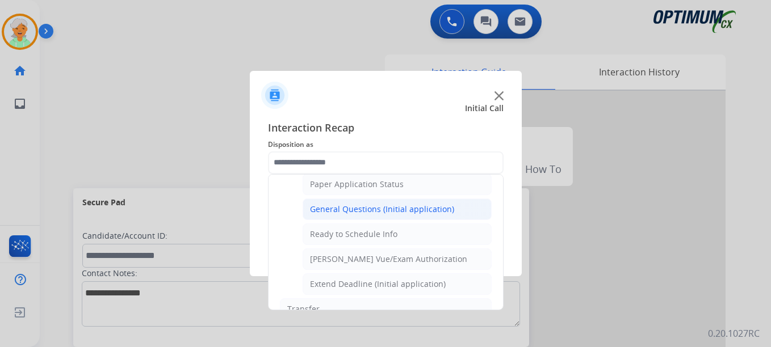
click at [331, 212] on div "General Questions (Initial application)" at bounding box center [382, 209] width 144 height 11
type input "**********"
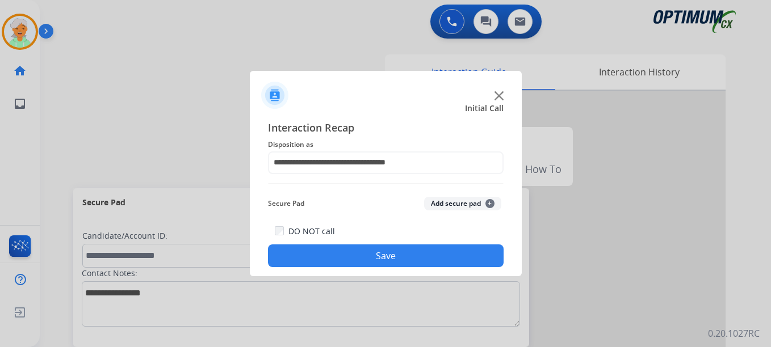
click at [349, 247] on button "Save" at bounding box center [385, 256] width 235 height 23
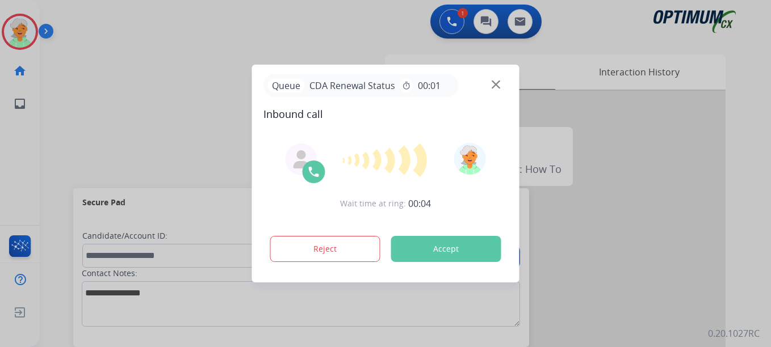
click at [456, 242] on button "Accept" at bounding box center [446, 249] width 110 height 26
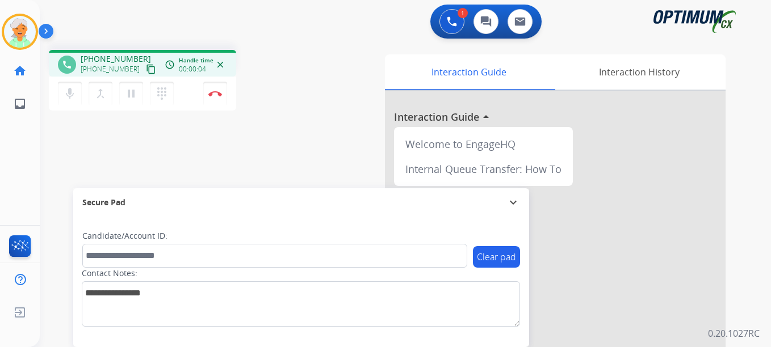
click at [146, 70] on mat-icon "content_copy" at bounding box center [151, 69] width 10 height 10
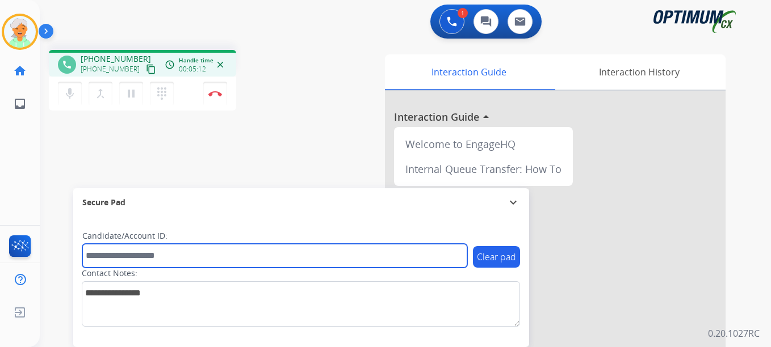
click at [112, 259] on input "text" at bounding box center [274, 256] width 385 height 24
paste input "*******"
type input "*******"
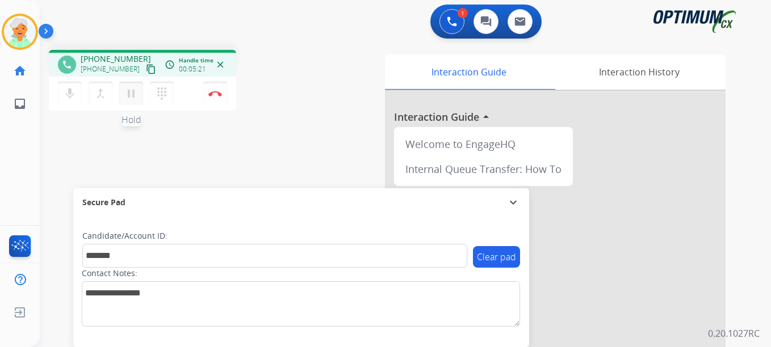
click at [134, 101] on button "pause Hold" at bounding box center [131, 94] width 24 height 24
click at [214, 97] on button "Disconnect" at bounding box center [215, 94] width 24 height 24
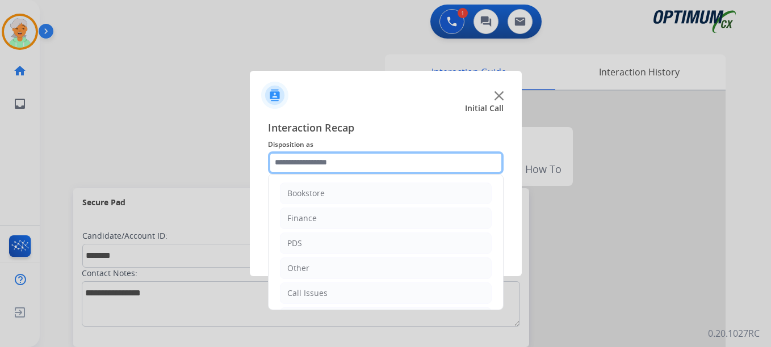
click at [305, 162] on input "text" at bounding box center [385, 163] width 235 height 23
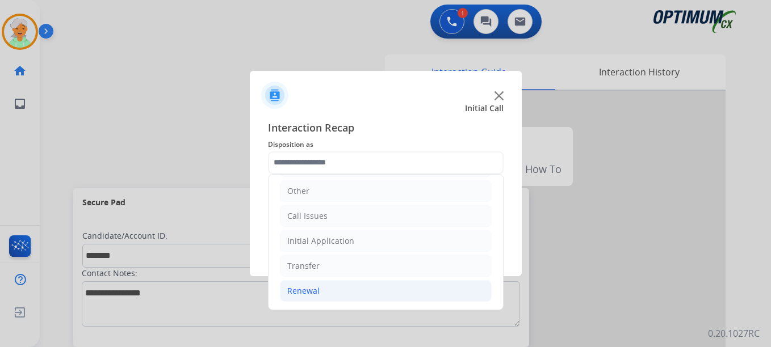
click at [316, 293] on div "Renewal" at bounding box center [303, 290] width 32 height 11
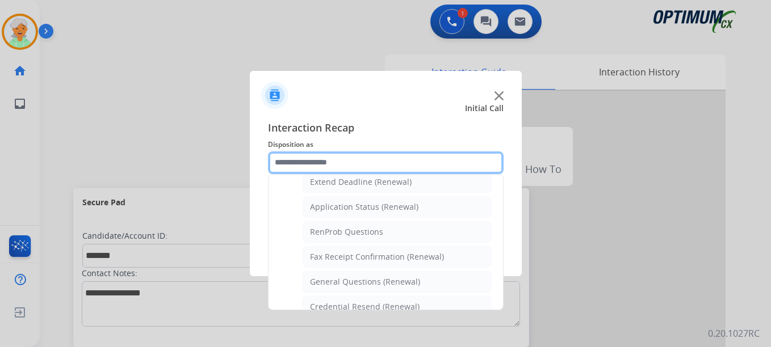
scroll to position [304, 0]
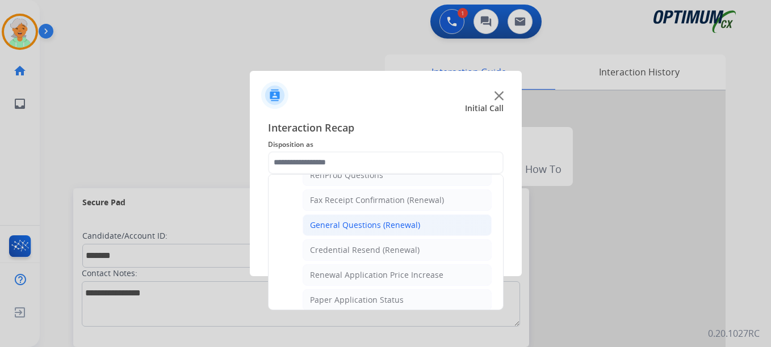
click at [361, 229] on div "General Questions (Renewal)" at bounding box center [365, 225] width 110 height 11
type input "**********"
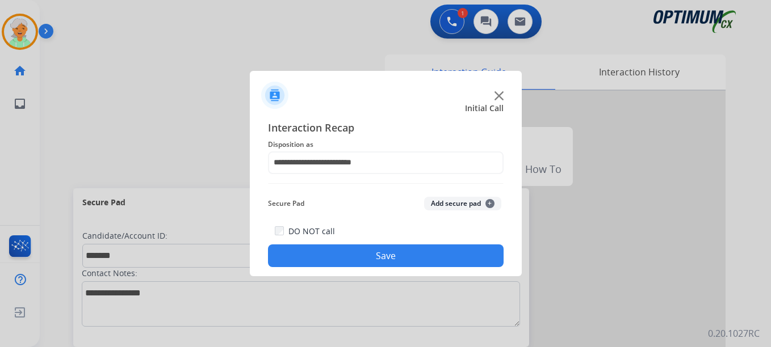
click at [365, 266] on button "Save" at bounding box center [385, 256] width 235 height 23
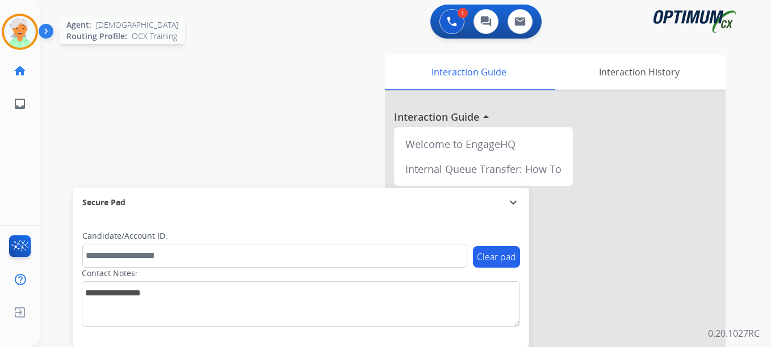
click at [19, 39] on img at bounding box center [20, 32] width 32 height 32
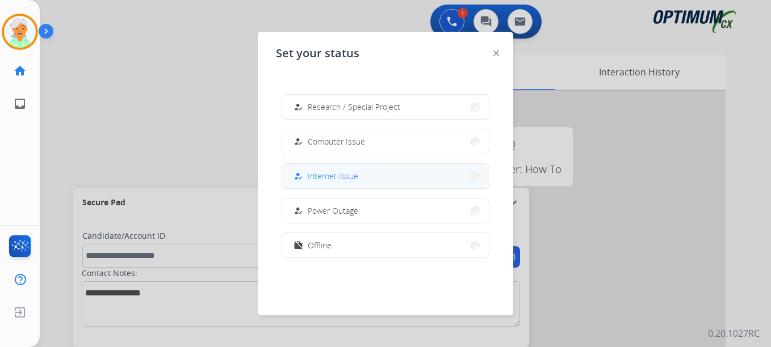
scroll to position [283, 0]
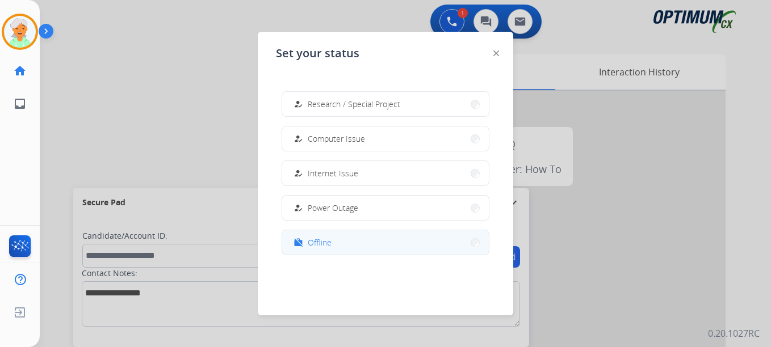
click at [334, 241] on button "work_off Offline" at bounding box center [385, 242] width 207 height 24
